Goal: Information Seeking & Learning: Learn about a topic

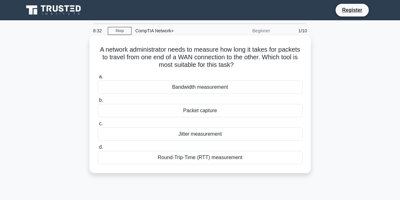
click at [204, 111] on div "Packet capture" at bounding box center [200, 110] width 205 height 13
click at [98, 102] on input "b. Packet capture" at bounding box center [98, 100] width 0 height 4
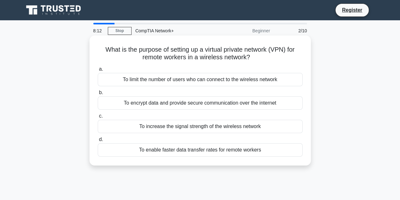
click at [254, 78] on div "To limit the number of users who can connect to the wireless network" at bounding box center [200, 79] width 205 height 13
click at [98, 71] on input "a. To limit the number of users who can connect to the wireless network" at bounding box center [98, 69] width 0 height 4
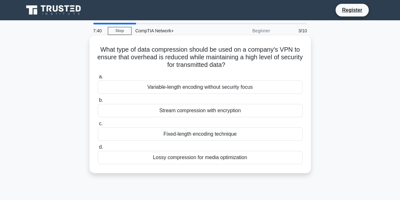
click at [227, 113] on div "Stream compression with encryption" at bounding box center [200, 110] width 205 height 13
click at [98, 102] on input "b. Stream compression with encryption" at bounding box center [98, 100] width 0 height 4
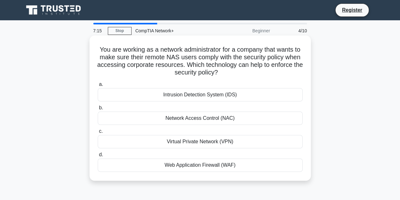
click at [214, 116] on div "Network Access Control (NAC)" at bounding box center [200, 117] width 205 height 13
click at [98, 110] on input "b. Network Access Control (NAC)" at bounding box center [98, 108] width 0 height 4
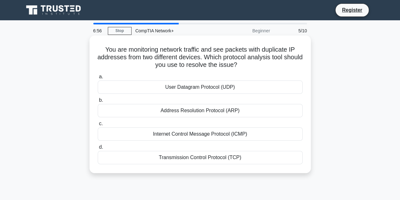
click at [219, 156] on div "Transmission Control Protocol (TCP)" at bounding box center [200, 157] width 205 height 13
click at [98, 149] on input "d. Transmission Control Protocol (TCP)" at bounding box center [98, 147] width 0 height 4
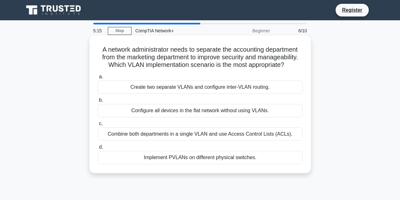
click at [208, 90] on div "Create two separate VLANs and configure inter-VLAN routing." at bounding box center [200, 86] width 205 height 13
click at [98, 79] on input "a. Create two separate VLANs and configure inter-VLAN routing." at bounding box center [98, 77] width 0 height 4
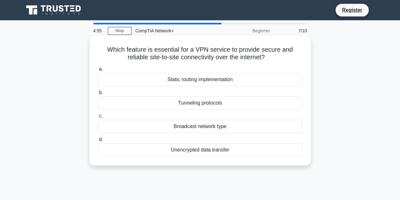
click at [215, 82] on div "Static routing implementation" at bounding box center [200, 79] width 205 height 13
click at [98, 71] on input "a. Static routing implementation" at bounding box center [98, 69] width 0 height 4
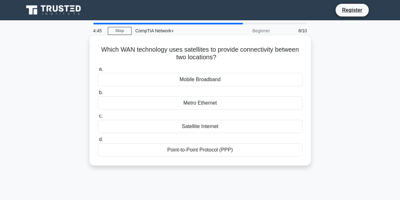
click at [209, 128] on div "Satellite Internet" at bounding box center [200, 126] width 205 height 13
click at [98, 118] on input "c. Satellite Internet" at bounding box center [98, 116] width 0 height 4
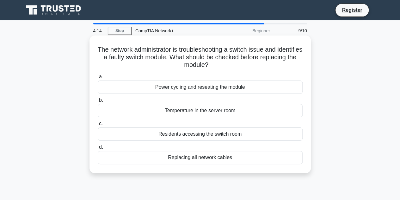
click at [214, 88] on div "Power cycling and reseating the module" at bounding box center [200, 86] width 205 height 13
click at [98, 79] on input "a. Power cycling and reseating the module" at bounding box center [98, 77] width 0 height 4
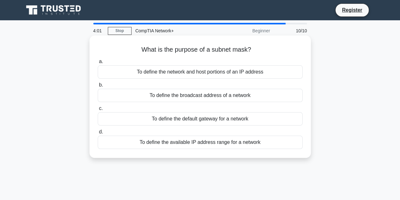
click at [225, 142] on div "To define the available IP address range for a network" at bounding box center [200, 141] width 205 height 13
click at [98, 134] on input "d. To define the available IP address range for a network" at bounding box center [98, 132] width 0 height 4
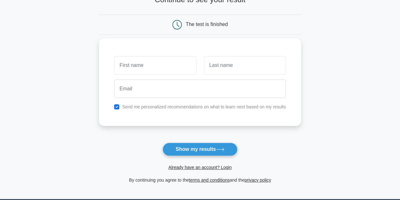
scroll to position [63, 0]
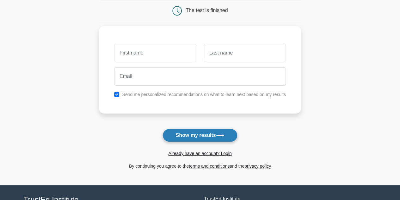
click at [206, 132] on button "Show my results" at bounding box center [200, 134] width 75 height 13
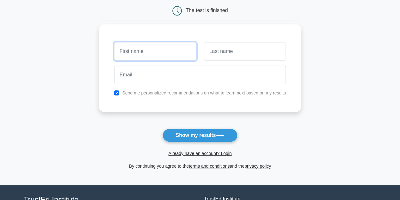
click at [163, 57] on input "text" at bounding box center [155, 51] width 82 height 18
type input "[PERSON_NAME]"
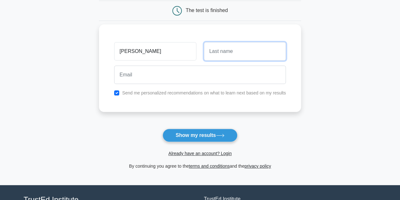
click at [222, 51] on input "text" at bounding box center [245, 51] width 82 height 18
type input "Skinner"
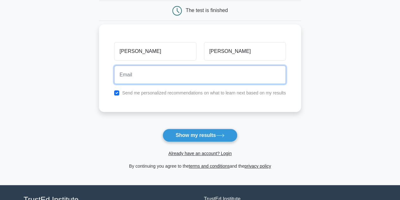
click at [186, 83] on input "email" at bounding box center [200, 74] width 172 height 18
type input "Poloplayerskinner@gmail.com"
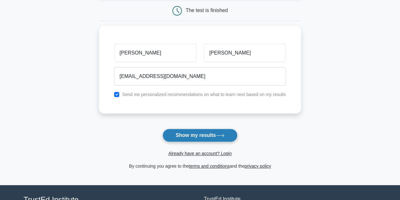
click at [193, 132] on button "Show my results" at bounding box center [200, 134] width 75 height 13
